Goal: Information Seeking & Learning: Check status

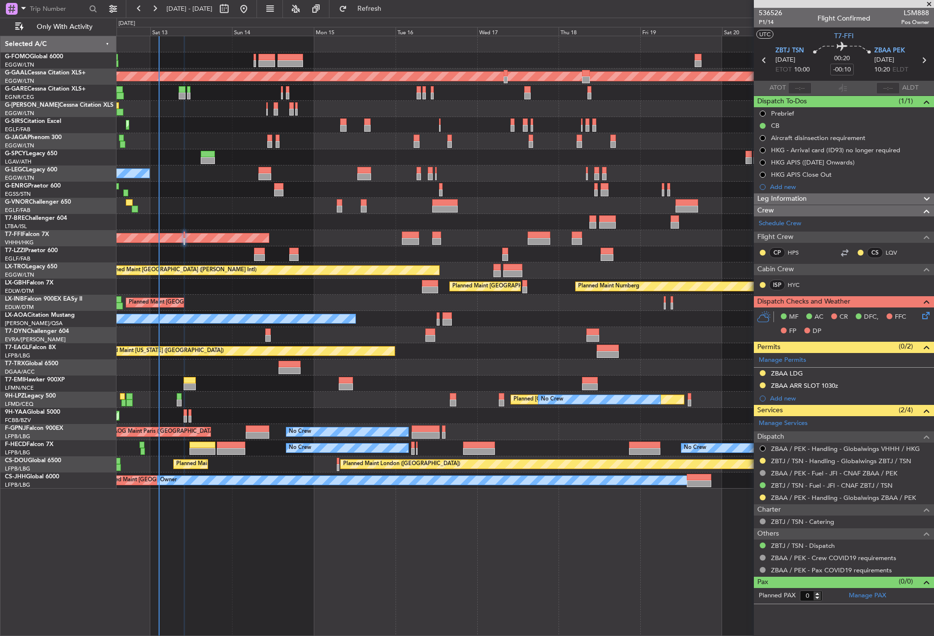
click at [219, 55] on div "Planned Maint [GEOGRAPHIC_DATA] ([GEOGRAPHIC_DATA])" at bounding box center [524, 60] width 817 height 16
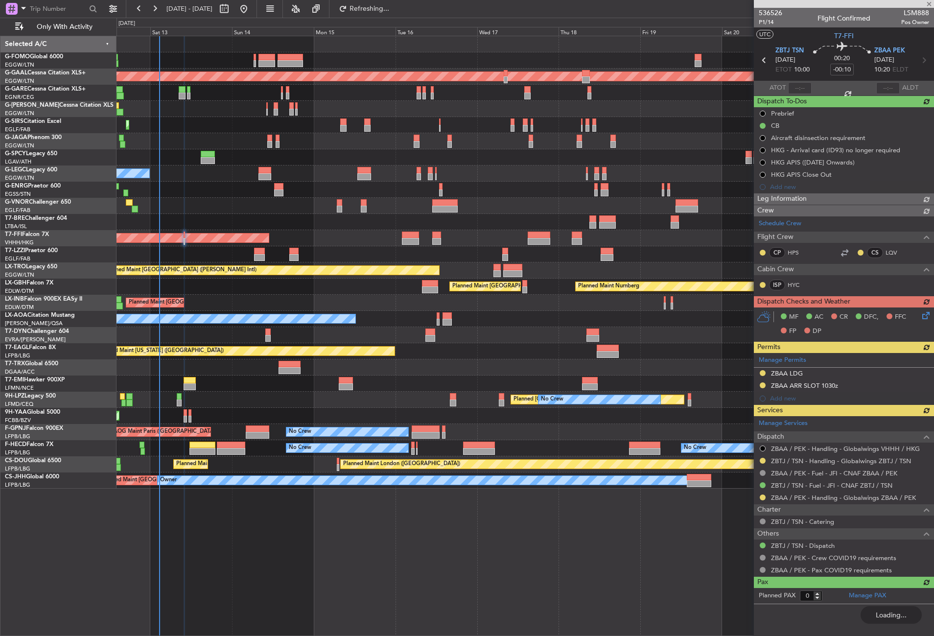
click at [252, 162] on div "Unplanned Maint [GEOGRAPHIC_DATA] ([PERSON_NAME] Intl)" at bounding box center [524, 157] width 817 height 16
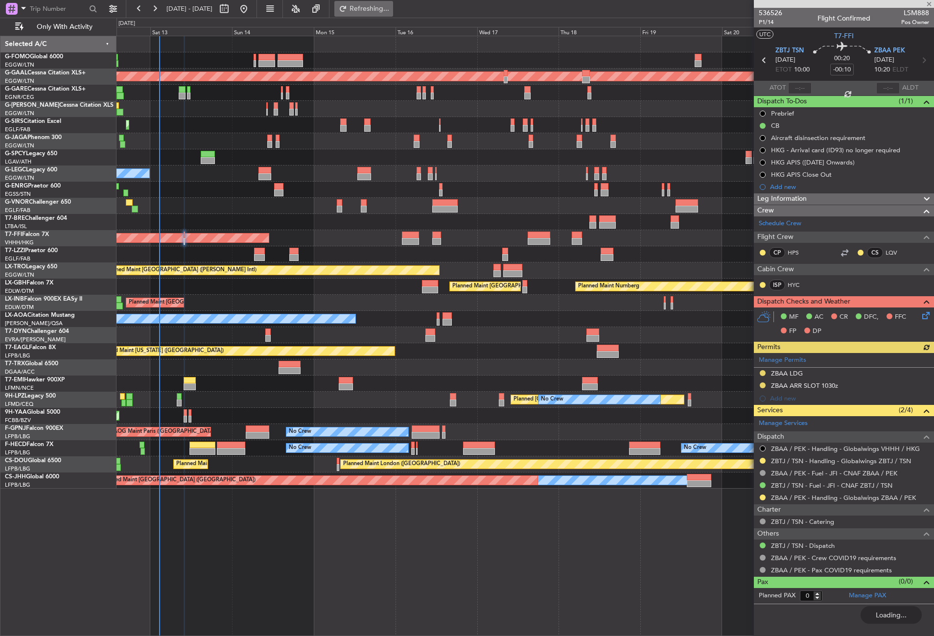
click at [369, 15] on button "Refreshing..." at bounding box center [363, 9] width 59 height 16
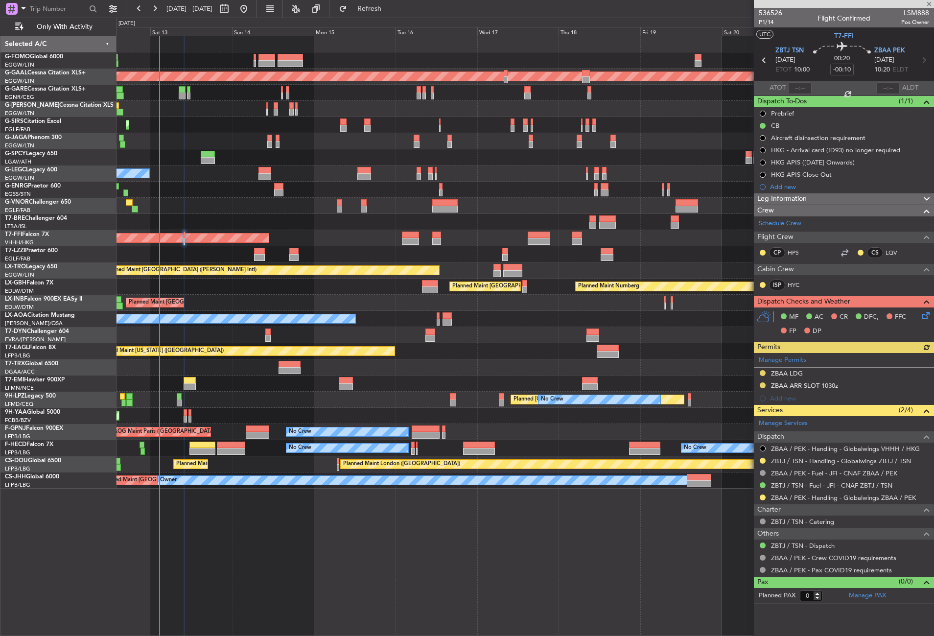
click at [344, 109] on div "Planned Maint [GEOGRAPHIC_DATA] ([GEOGRAPHIC_DATA])" at bounding box center [524, 109] width 817 height 16
click at [257, 559] on div "Planned Maint [GEOGRAPHIC_DATA] ([GEOGRAPHIC_DATA]) Planned [GEOGRAPHIC_DATA] P…" at bounding box center [524, 336] width 817 height 600
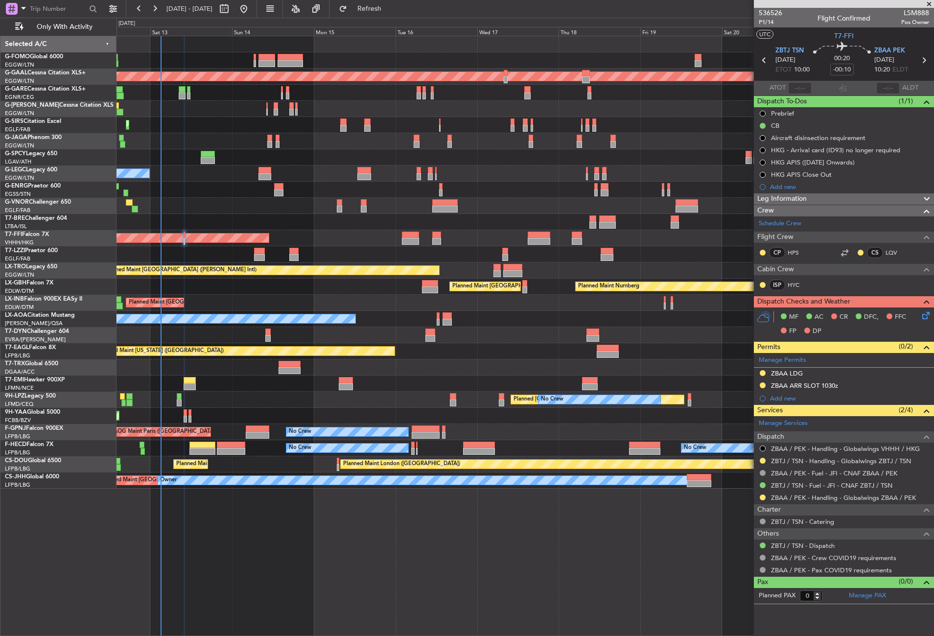
click at [314, 459] on div "Planned Maint [GEOGRAPHIC_DATA] ([GEOGRAPHIC_DATA]) Planned Maint [GEOGRAPHIC_D…" at bounding box center [524, 464] width 817 height 16
click at [291, 527] on div "Planned Maint [GEOGRAPHIC_DATA] ([GEOGRAPHIC_DATA]) Planned [GEOGRAPHIC_DATA] P…" at bounding box center [524, 336] width 817 height 600
click at [378, 7] on button "Refresh" at bounding box center [363, 9] width 59 height 16
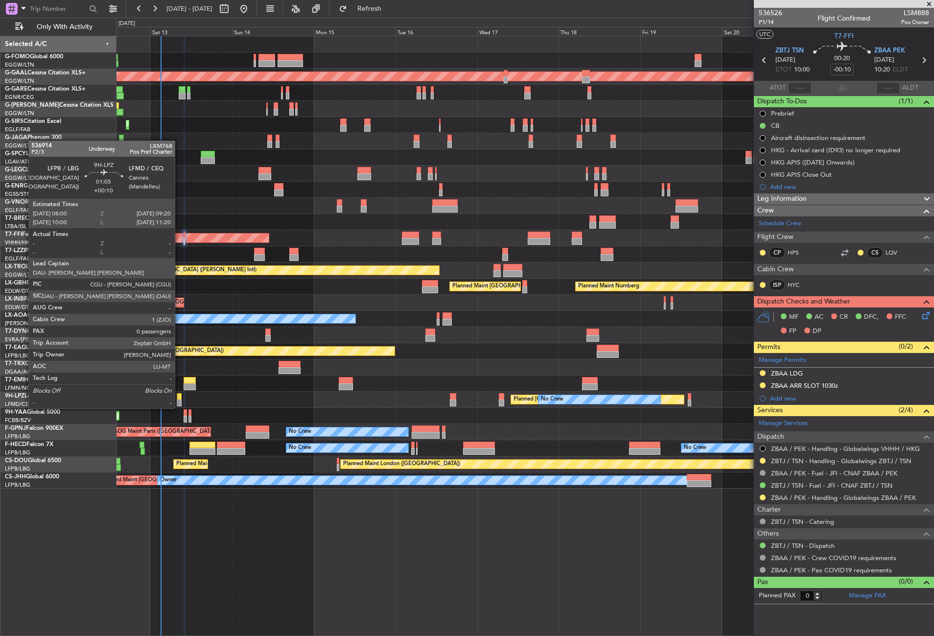
click at [179, 398] on div at bounding box center [179, 396] width 5 height 7
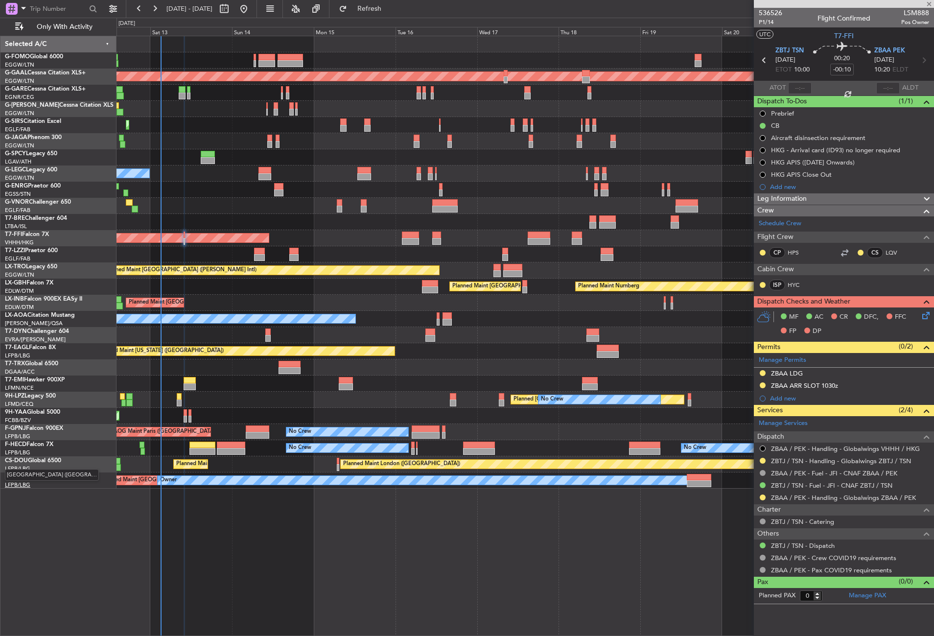
type input "+00:10"
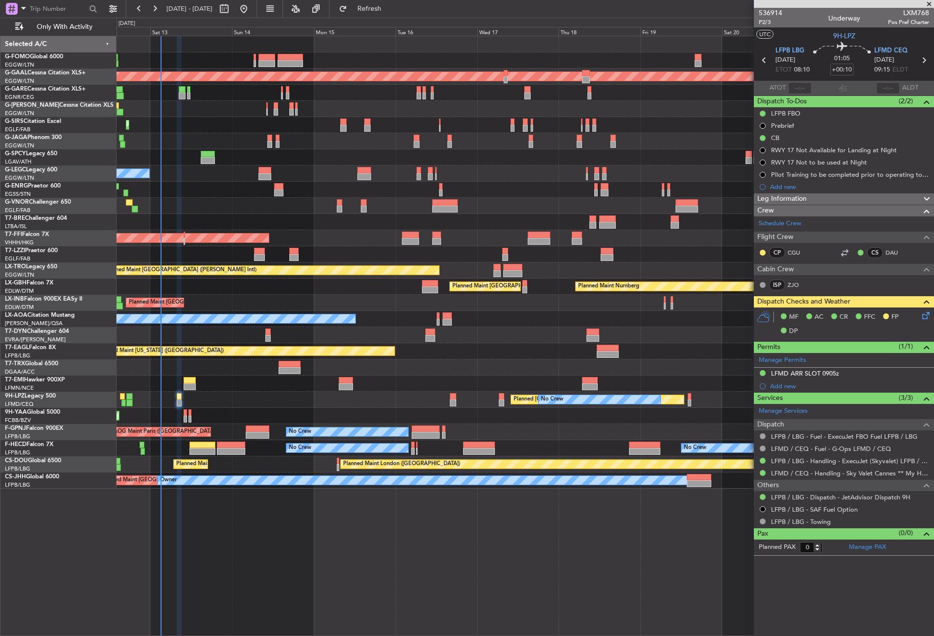
click at [233, 576] on div "Planned Maint [GEOGRAPHIC_DATA] ([GEOGRAPHIC_DATA]) Planned [GEOGRAPHIC_DATA] P…" at bounding box center [524, 336] width 817 height 600
click at [241, 522] on div "Planned Maint [GEOGRAPHIC_DATA] ([GEOGRAPHIC_DATA]) Planned [GEOGRAPHIC_DATA] P…" at bounding box center [524, 336] width 817 height 600
click at [209, 508] on div "Planned Maint [GEOGRAPHIC_DATA] ([GEOGRAPHIC_DATA]) Planned [GEOGRAPHIC_DATA] P…" at bounding box center [524, 336] width 817 height 600
